Goal: Navigation & Orientation: Understand site structure

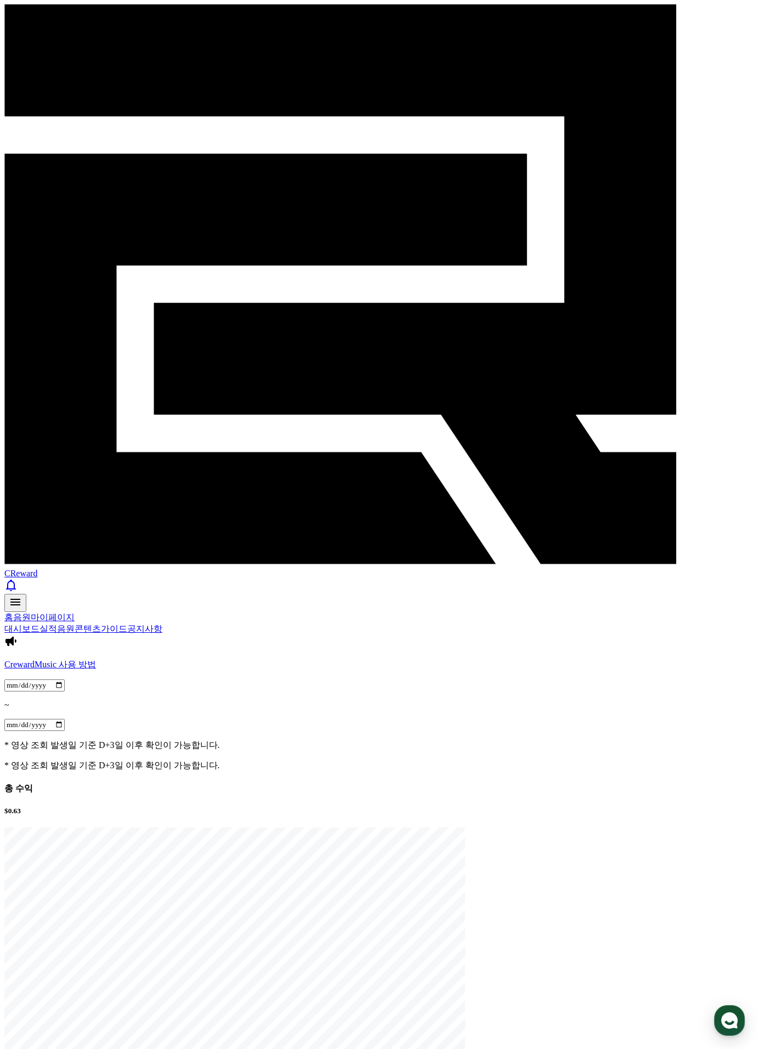
click at [37, 569] on span "CReward" at bounding box center [20, 573] width 33 height 9
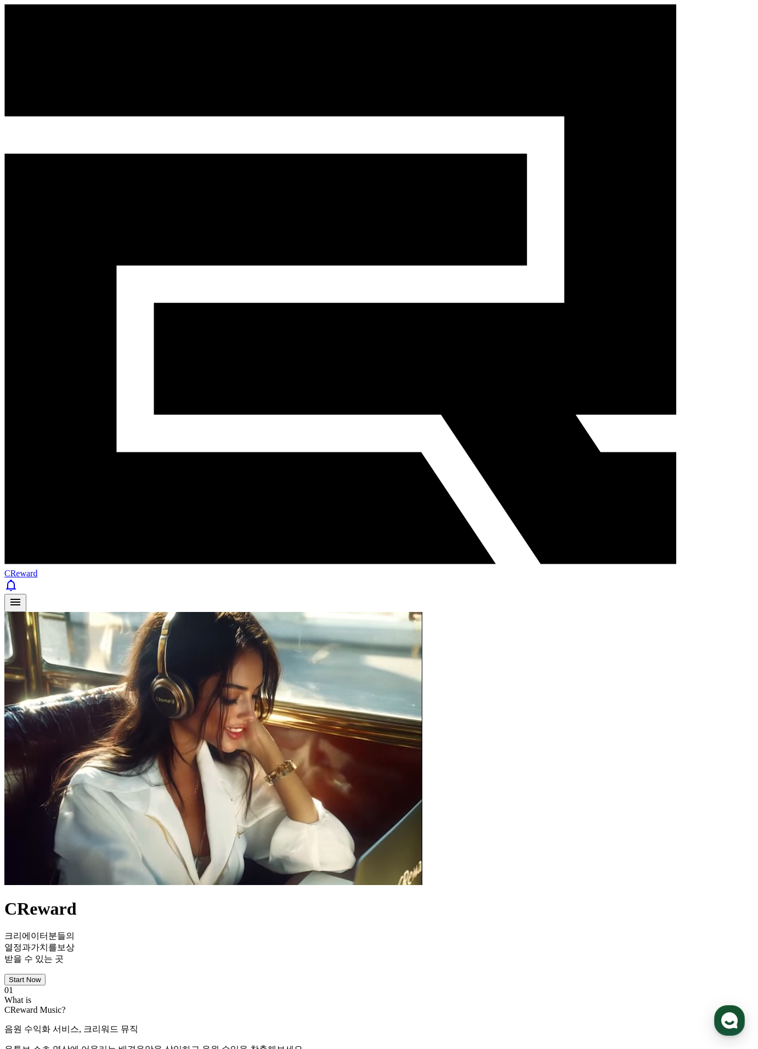
click at [41, 976] on div "Start Now" at bounding box center [25, 980] width 32 height 8
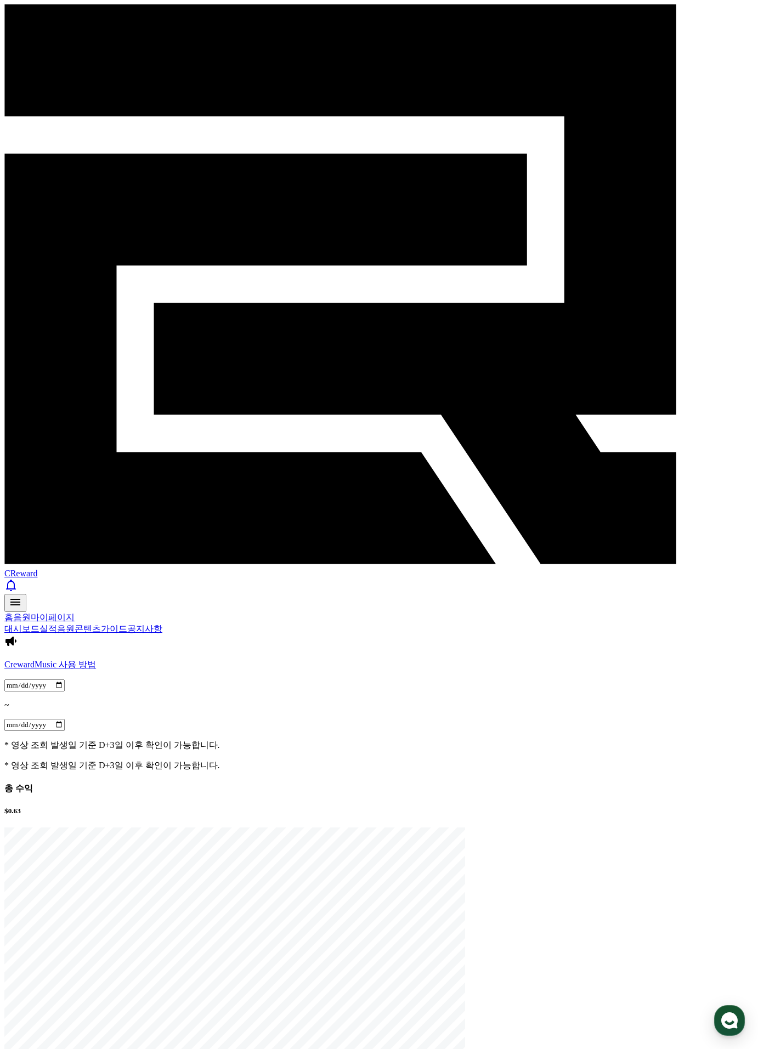
click at [57, 624] on link "실적" at bounding box center [48, 628] width 18 height 9
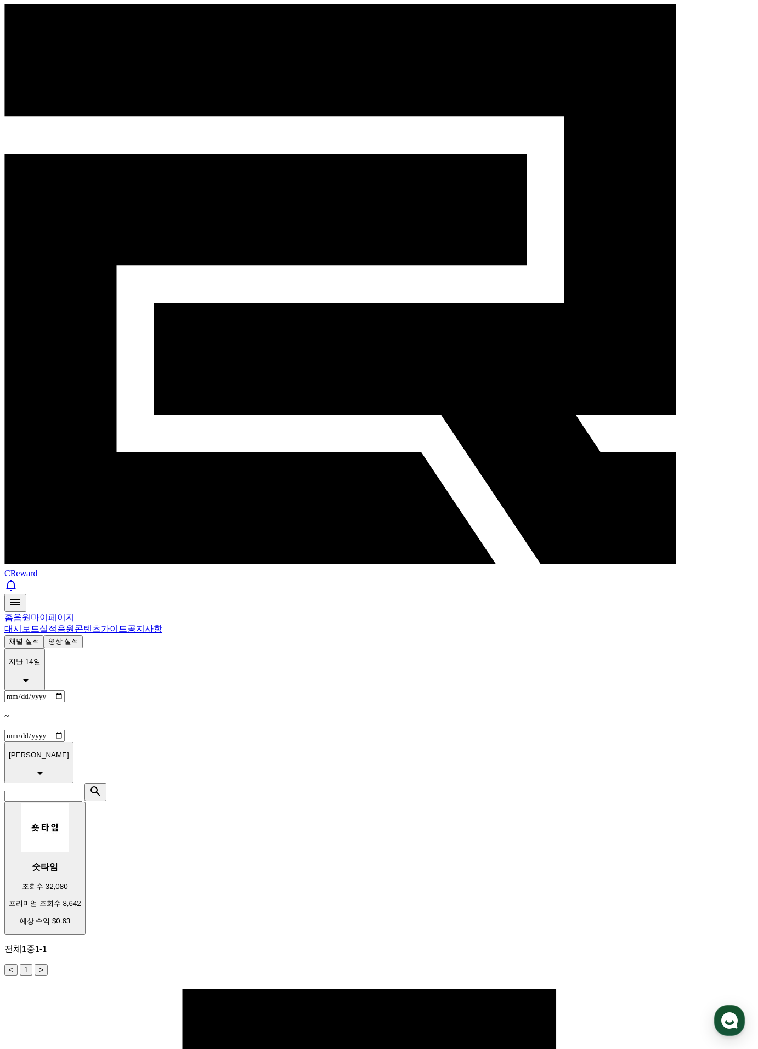
click at [83, 635] on button "영상 실적" at bounding box center [63, 641] width 39 height 13
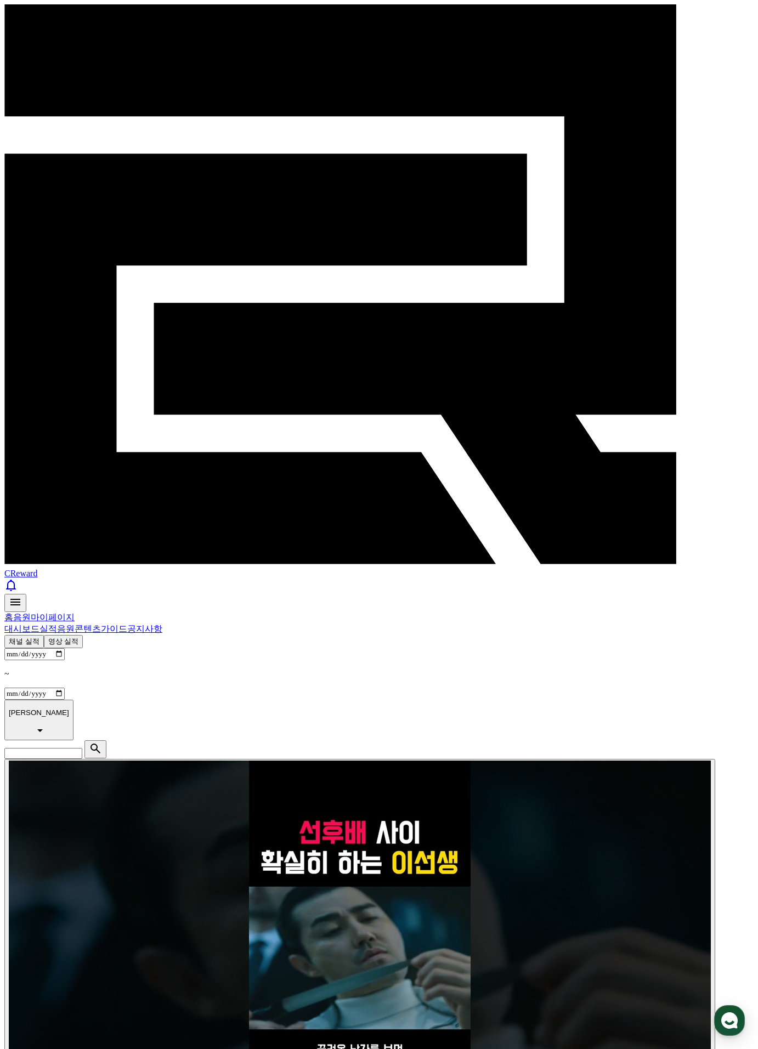
click at [44, 635] on button "채널 실적" at bounding box center [23, 641] width 39 height 13
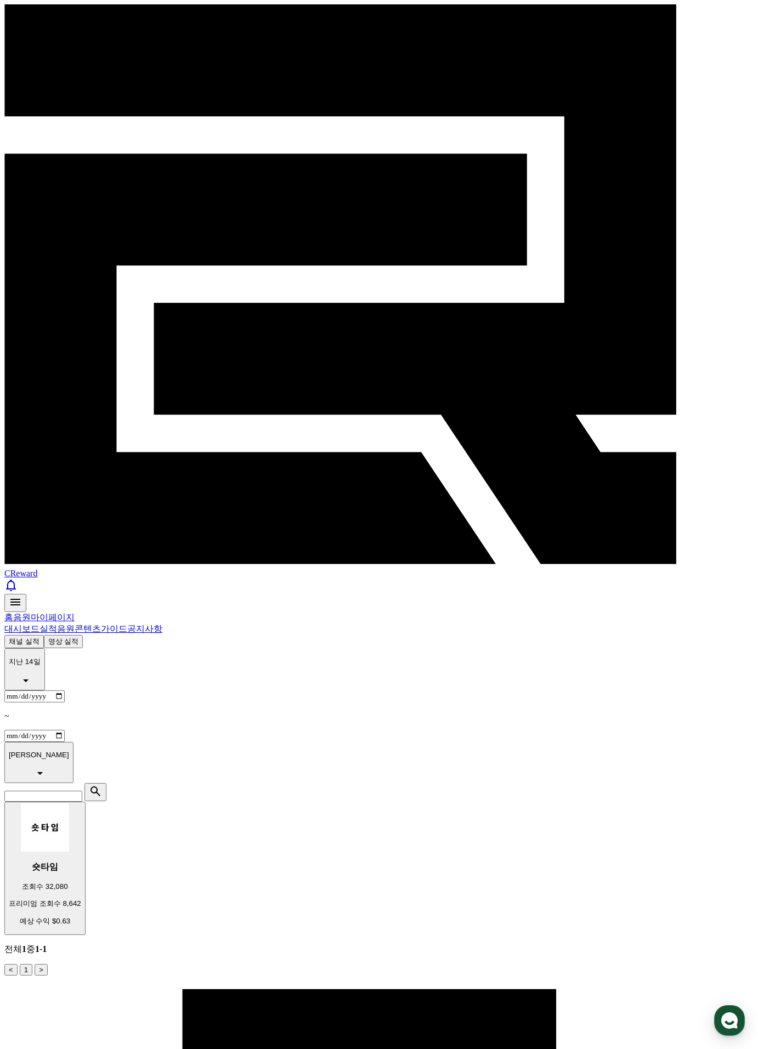
click at [21, 624] on link "대시보드" at bounding box center [21, 628] width 35 height 9
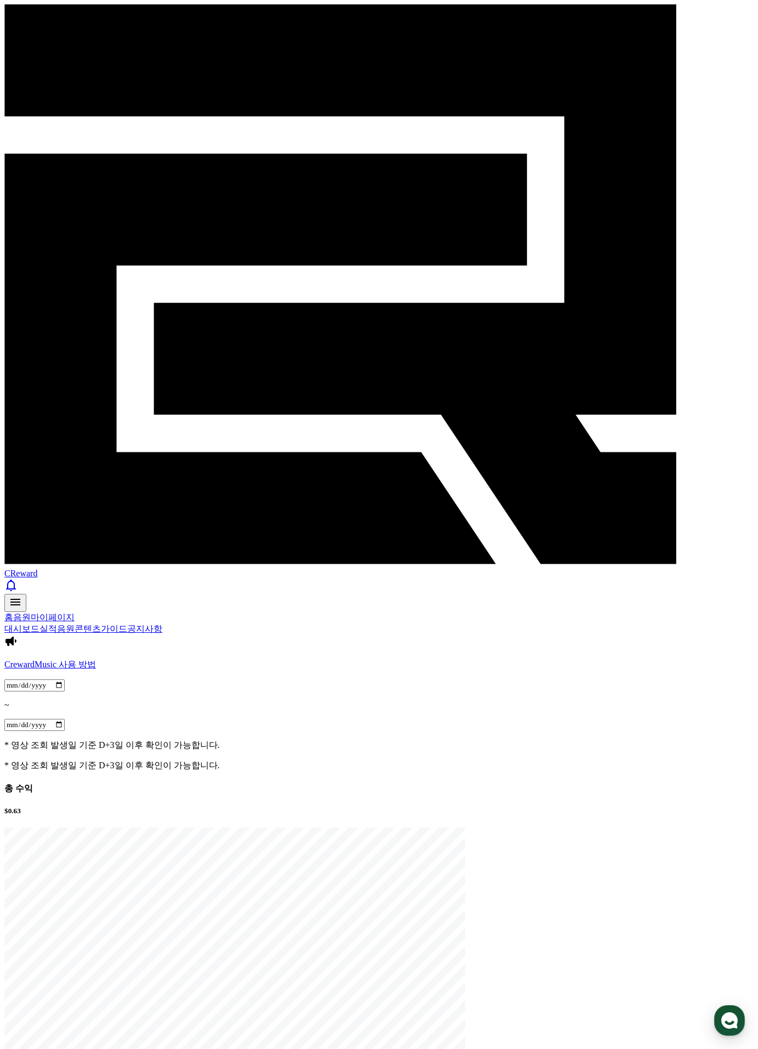
click at [57, 624] on link "실적" at bounding box center [48, 628] width 18 height 9
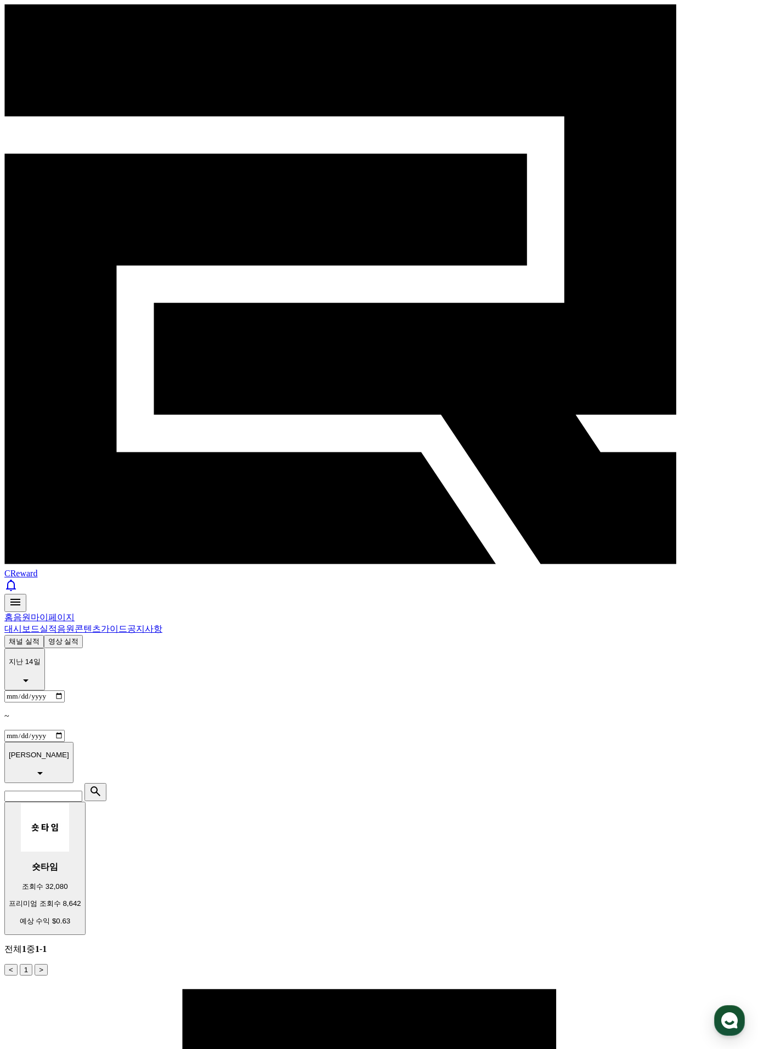
click at [83, 635] on button "영상 실적" at bounding box center [63, 641] width 39 height 13
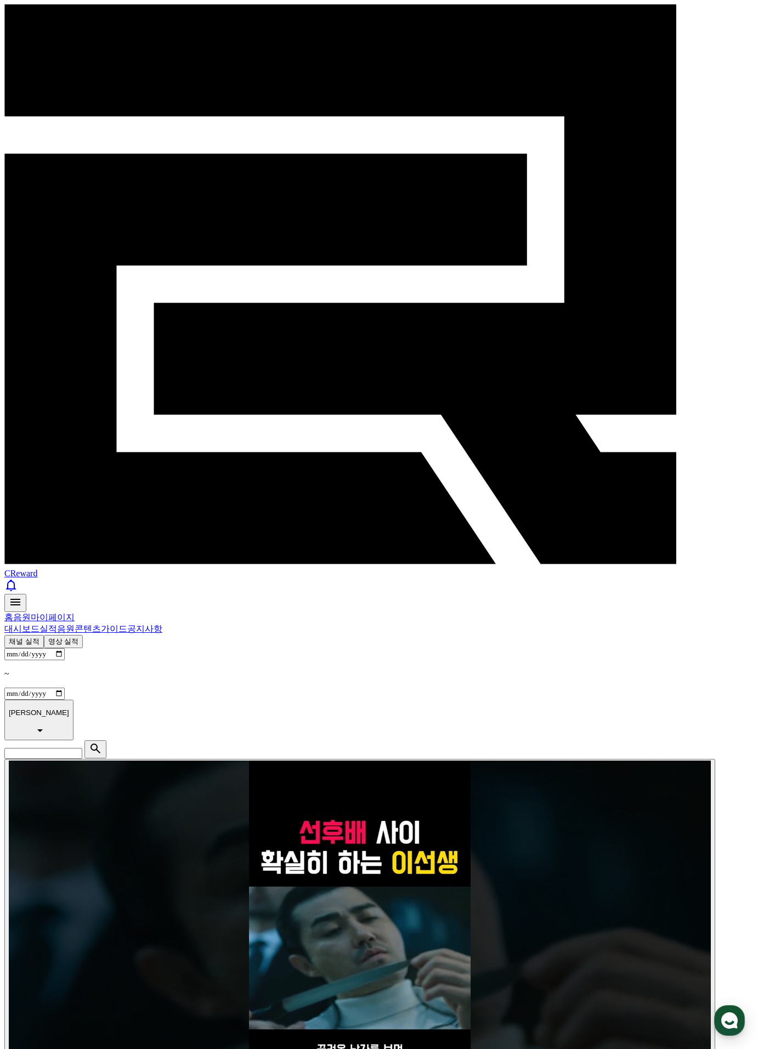
click at [75, 624] on link "음원" at bounding box center [66, 628] width 18 height 9
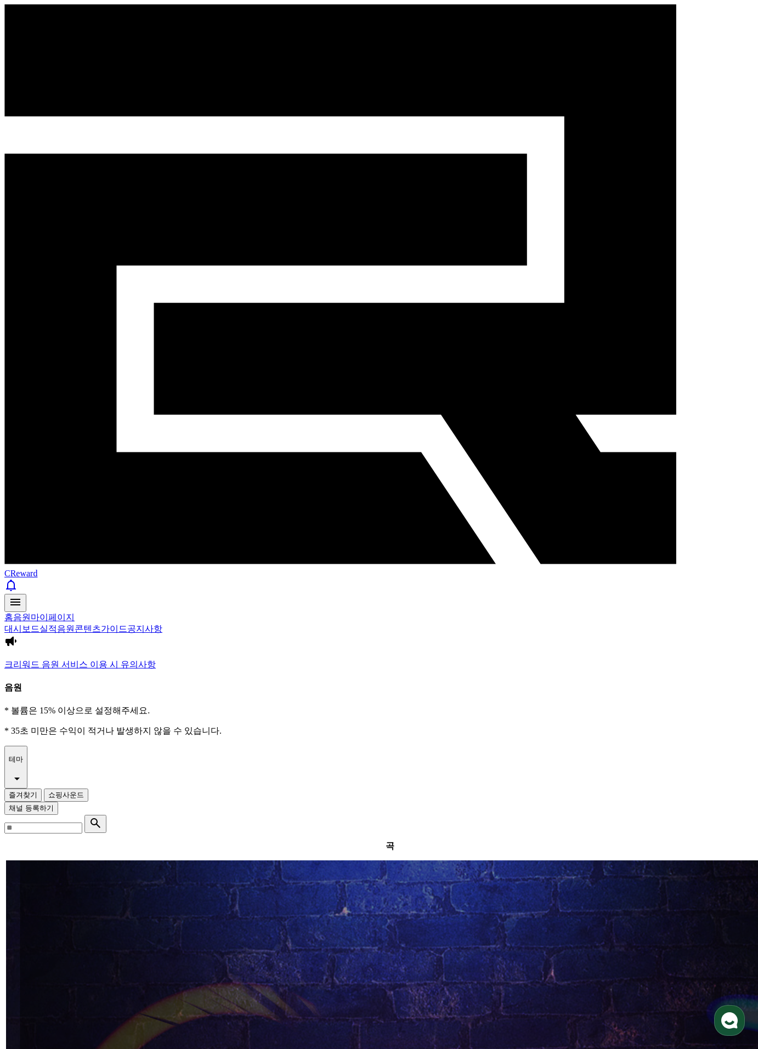
click at [162, 624] on link "공지사항" at bounding box center [144, 628] width 35 height 9
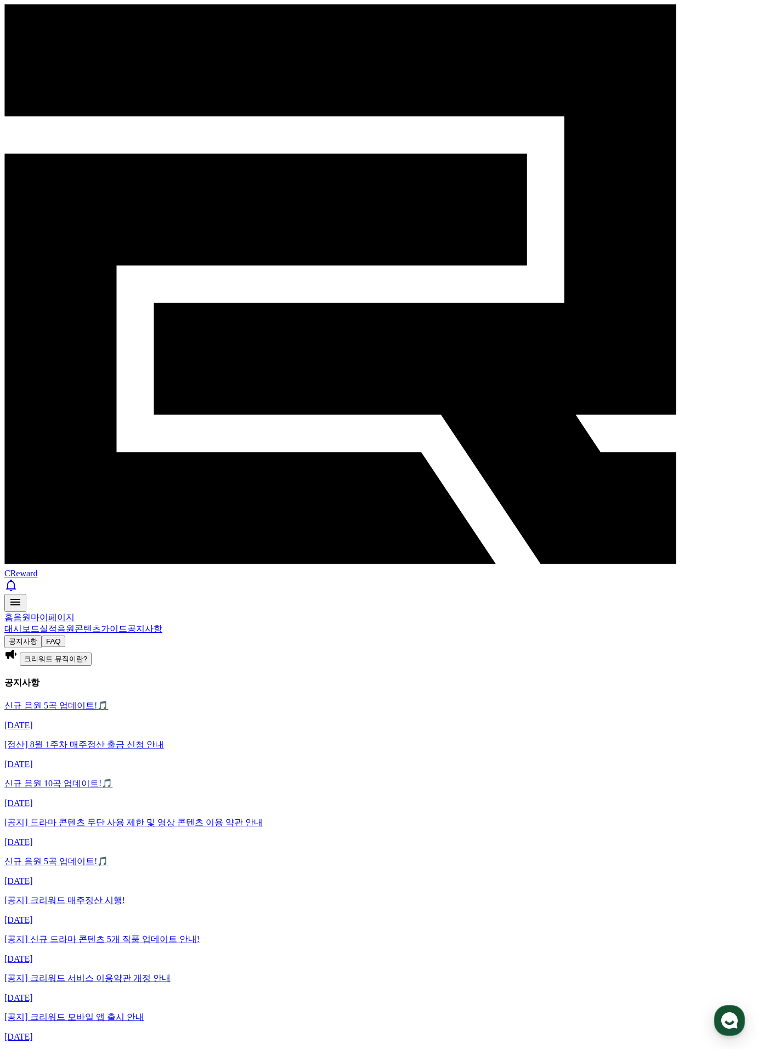
click at [101, 624] on link "콘텐츠" at bounding box center [88, 628] width 26 height 9
